Goal: Task Accomplishment & Management: Manage account settings

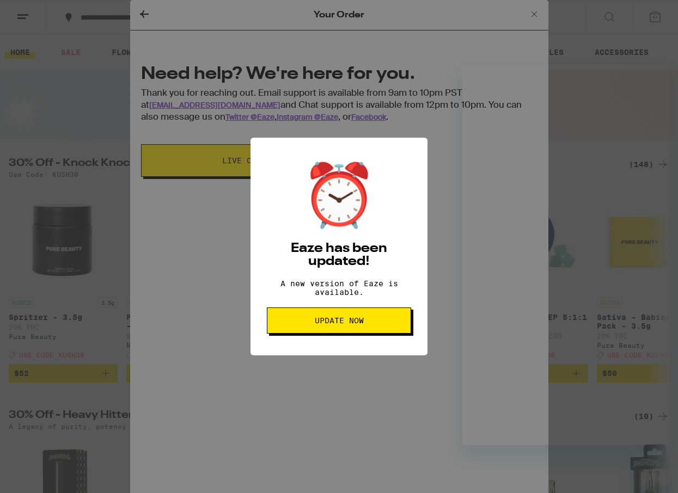
click at [326, 332] on button "Update Now" at bounding box center [339, 321] width 144 height 26
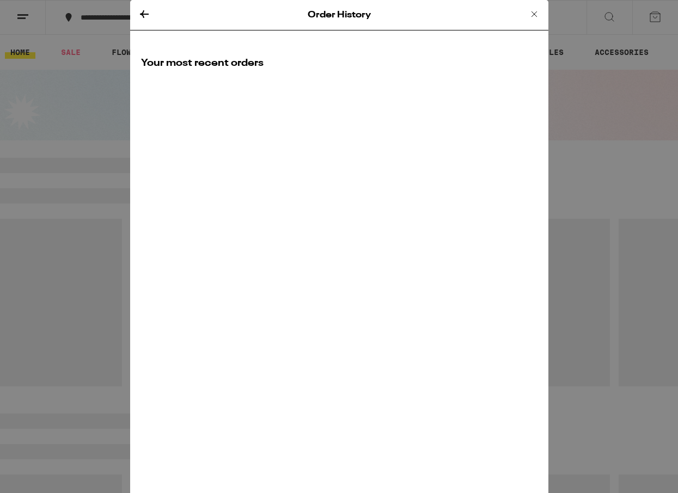
click at [584, 68] on div "Order History Your most recent orders" at bounding box center [339, 246] width 678 height 493
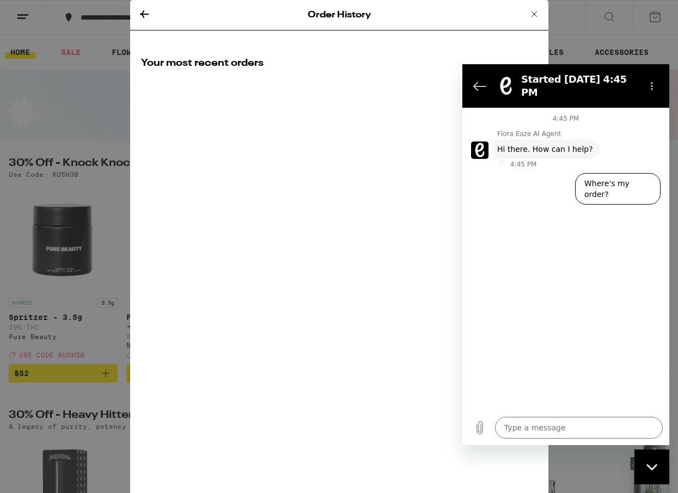
click at [651, 477] on div "Close messaging window" at bounding box center [652, 467] width 33 height 33
type textarea "x"
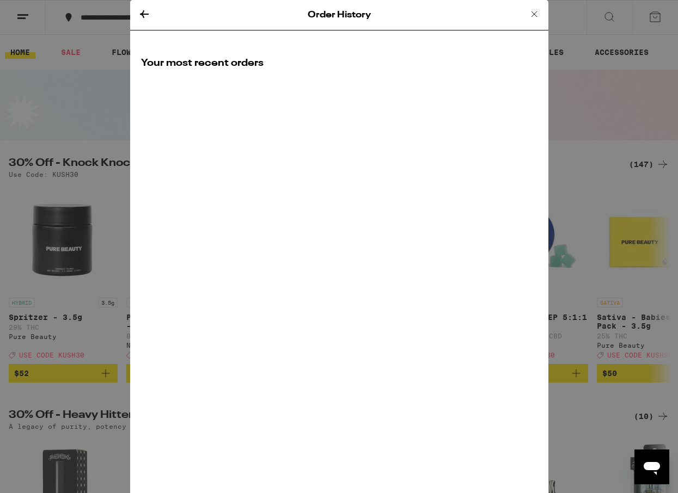
click at [536, 15] on icon at bounding box center [534, 13] width 5 height 5
